Goal: Information Seeking & Learning: Learn about a topic

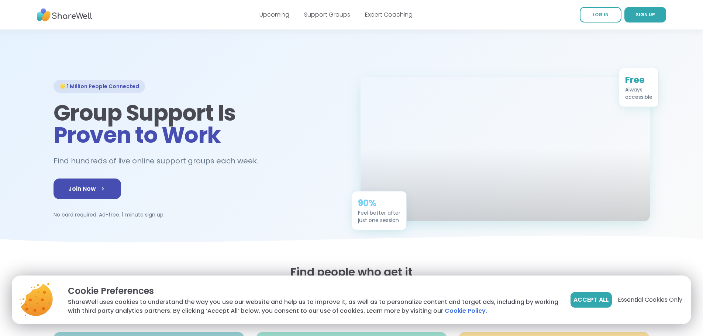
scroll to position [37, 0]
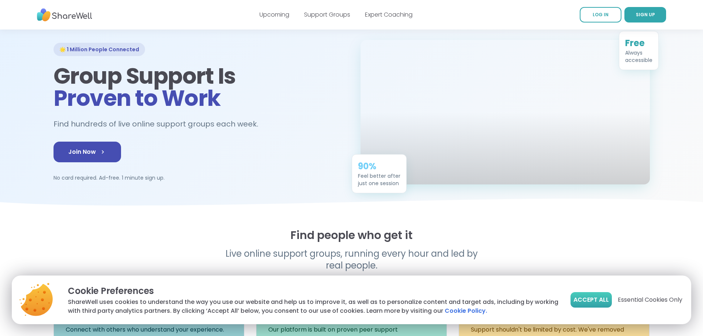
click at [597, 296] on span "Accept All" at bounding box center [591, 300] width 35 height 9
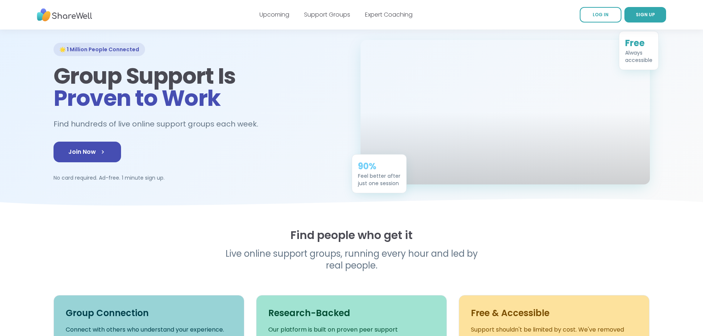
scroll to position [0, 0]
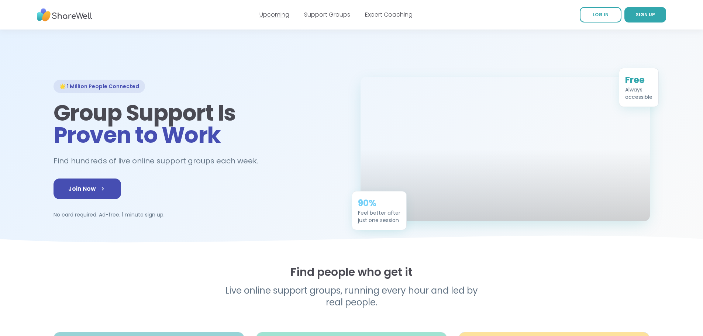
click at [274, 16] on link "Upcoming" at bounding box center [275, 14] width 30 height 8
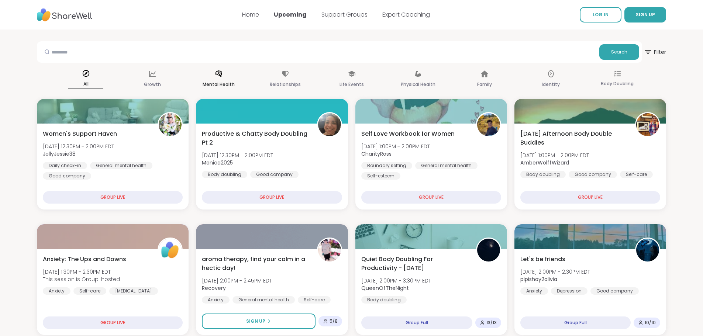
click at [219, 79] on div "Mental Health" at bounding box center [218, 79] width 35 height 27
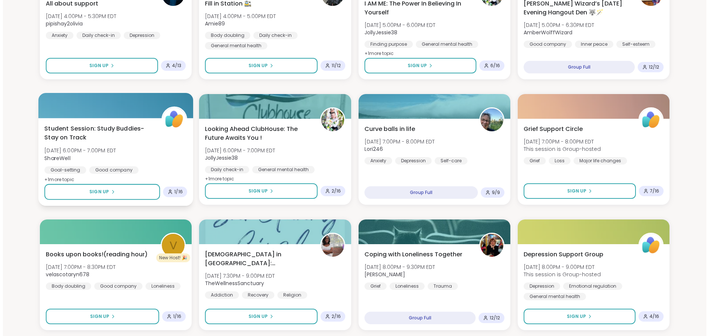
scroll to position [406, 0]
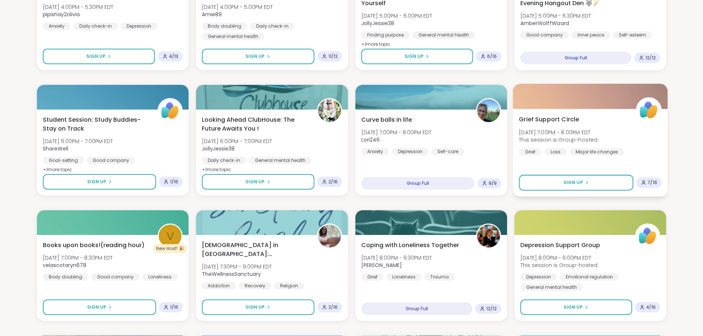
click at [532, 150] on div "Grief" at bounding box center [530, 151] width 23 height 7
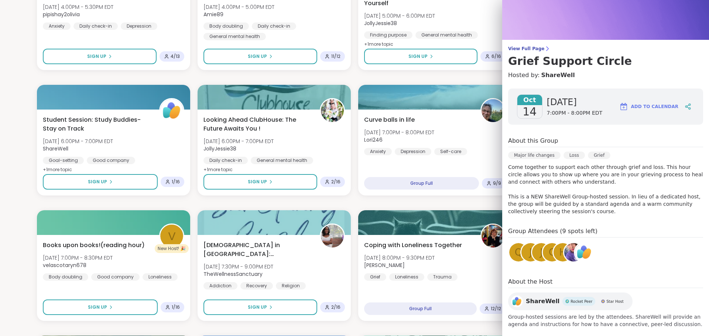
scroll to position [29, 0]
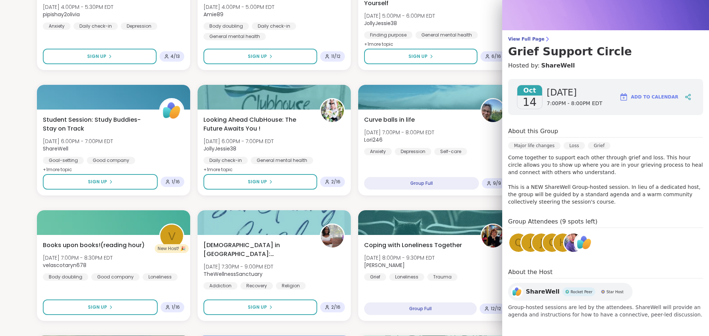
click at [564, 243] on img at bounding box center [573, 243] width 18 height 18
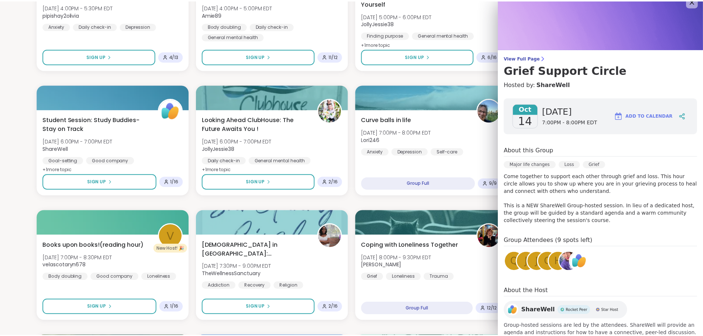
scroll to position [0, 0]
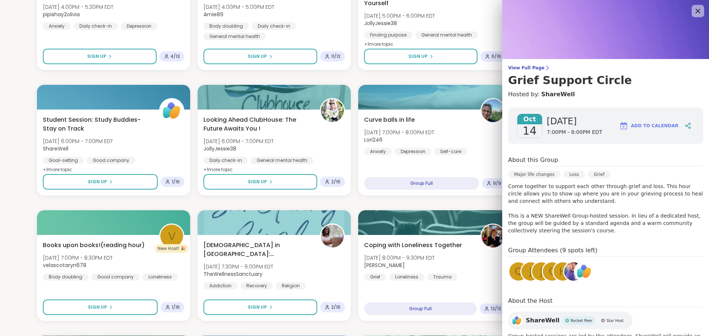
click at [693, 8] on icon at bounding box center [697, 10] width 9 height 9
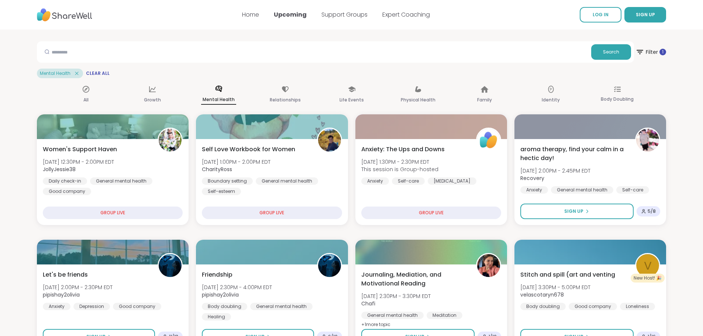
drag, startPoint x: 11, startPoint y: 17, endPoint x: 120, endPoint y: 17, distance: 108.2
click at [120, 17] on nav "Home Upcoming Support Groups Expert Coaching LOG IN SIGN UP" at bounding box center [351, 15] width 703 height 30
drag, startPoint x: 112, startPoint y: 21, endPoint x: 78, endPoint y: 17, distance: 34.2
click at [78, 17] on nav "Home Upcoming Support Groups Expert Coaching LOG IN SIGN UP" at bounding box center [351, 15] width 703 height 30
drag, startPoint x: 34, startPoint y: 94, endPoint x: 641, endPoint y: 92, distance: 607.8
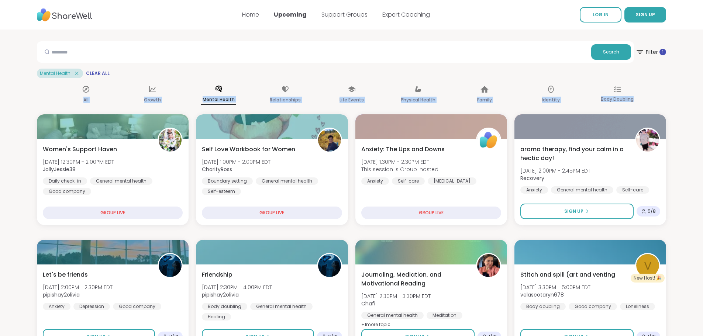
click at [86, 100] on p "All" at bounding box center [85, 100] width 5 height 9
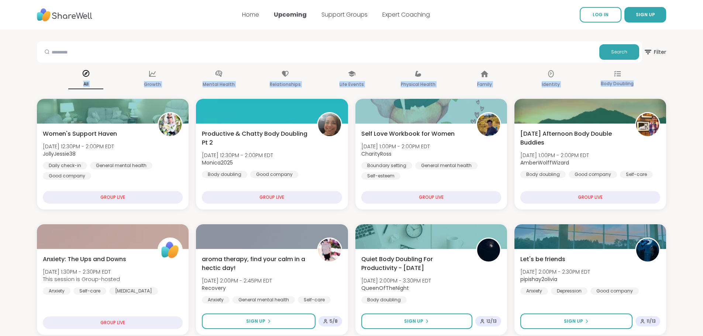
drag, startPoint x: 35, startPoint y: 79, endPoint x: 667, endPoint y: 89, distance: 632.2
copy div "All Growth Mental Health Relationships Life Events Physical Health Family Ident…"
click at [336, 14] on link "Support Groups" at bounding box center [345, 14] width 46 height 8
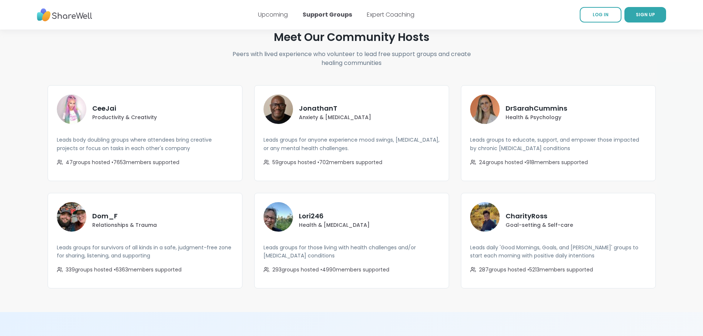
scroll to position [1255, 0]
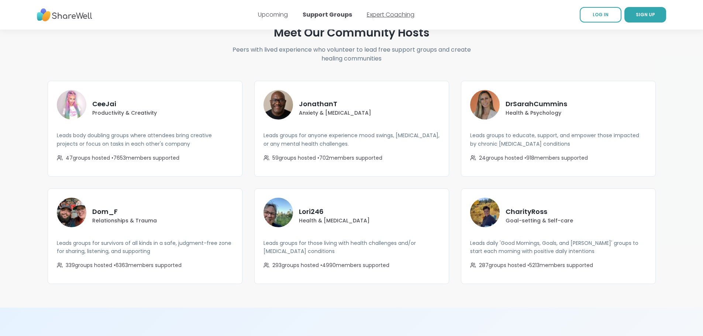
click at [388, 14] on link "Expert Coaching" at bounding box center [391, 14] width 48 height 8
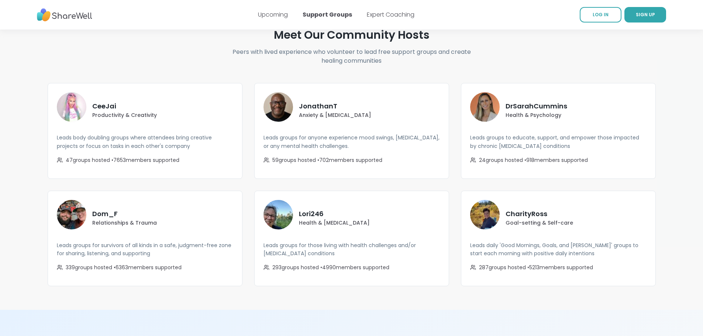
scroll to position [1255, 0]
